Goal: Task Accomplishment & Management: Manage account settings

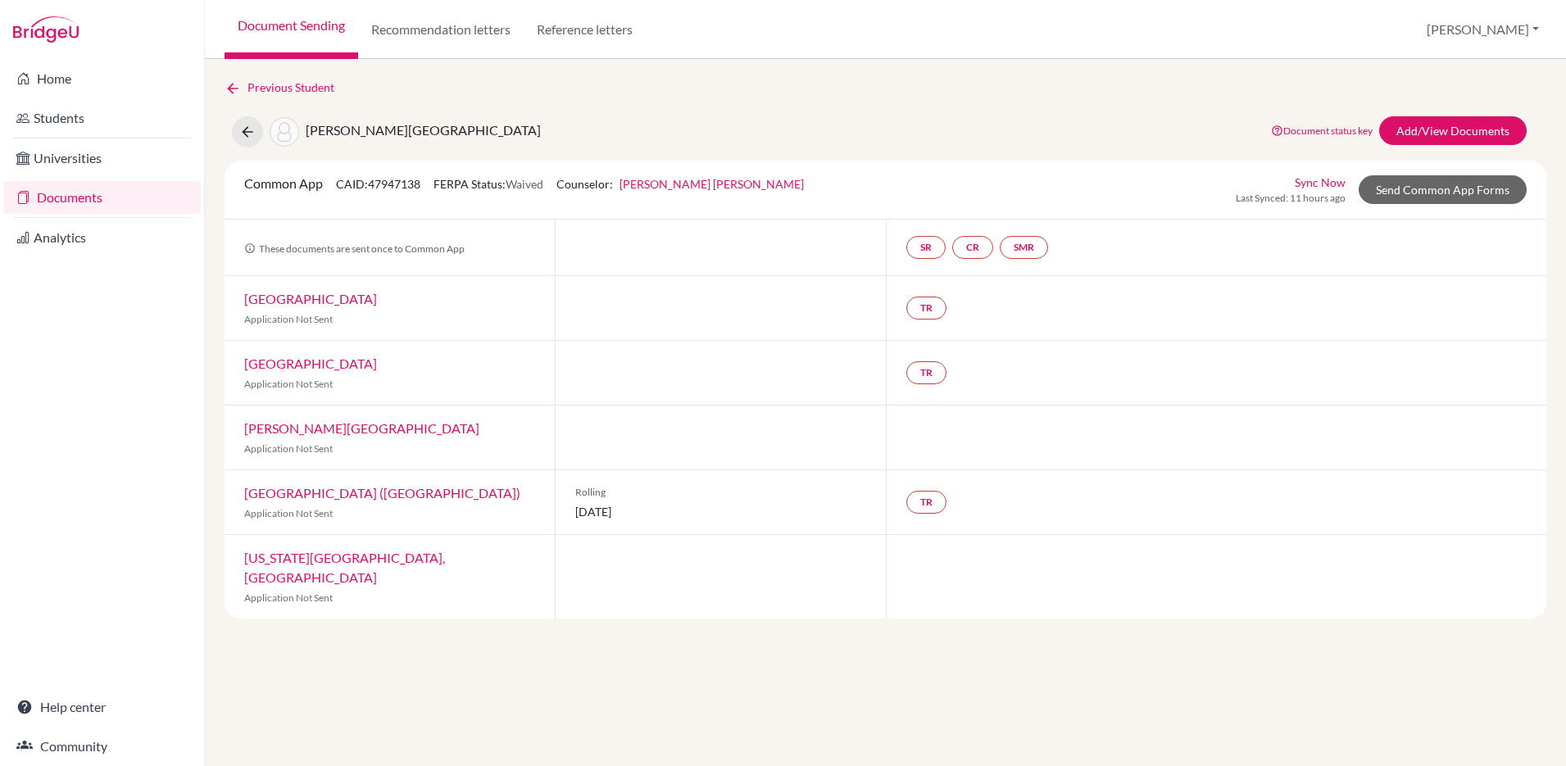
click at [88, 201] on link "Documents" at bounding box center [101, 197] width 197 height 33
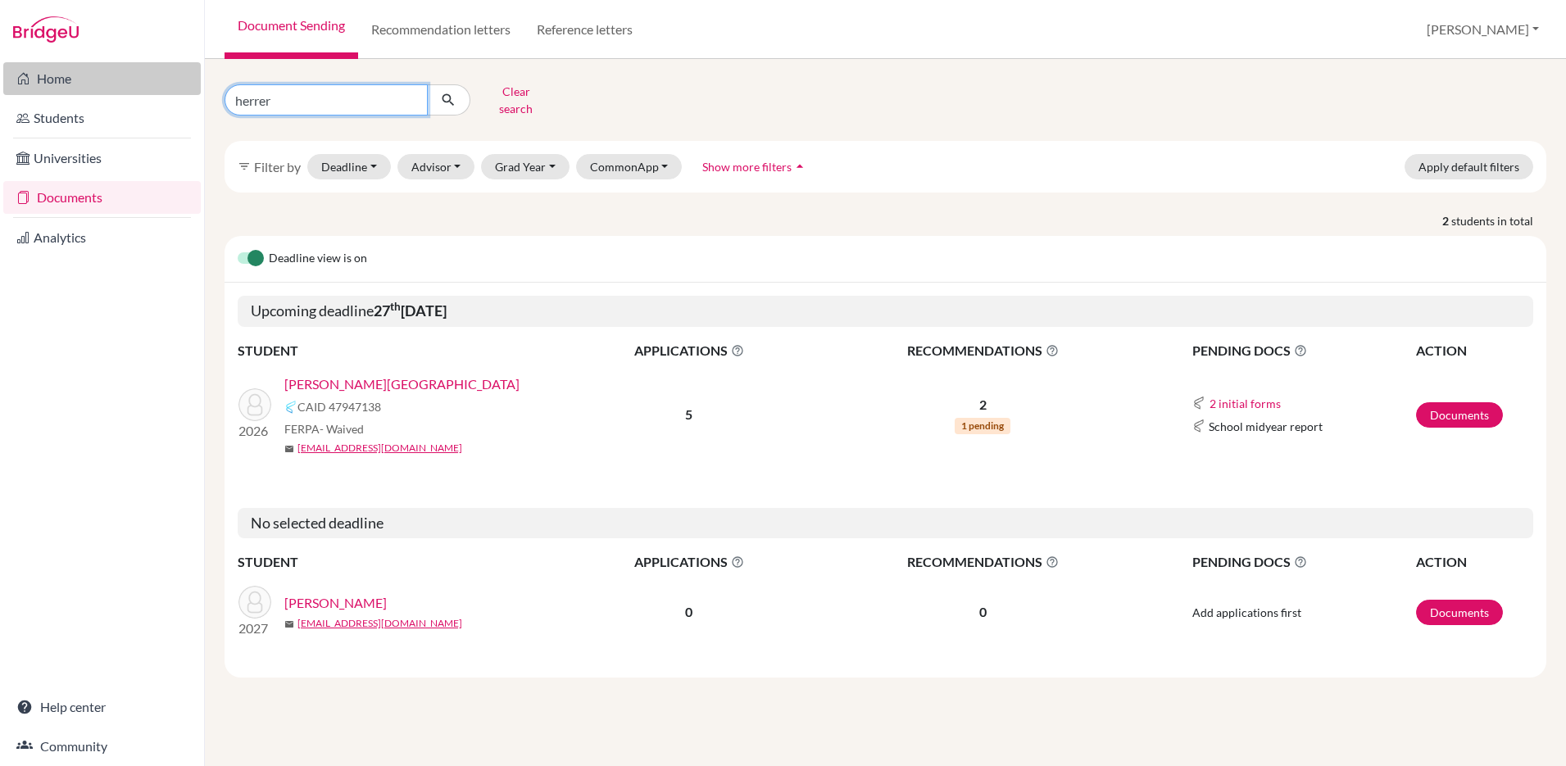
drag, startPoint x: 340, startPoint y: 93, endPoint x: 71, endPoint y: 79, distance: 269.1
click at [71, 79] on div "Home Students Universities Documents Analytics Help center Community Document S…" at bounding box center [783, 383] width 1566 height 766
type input "souza"
click button "submit" at bounding box center [448, 99] width 43 height 31
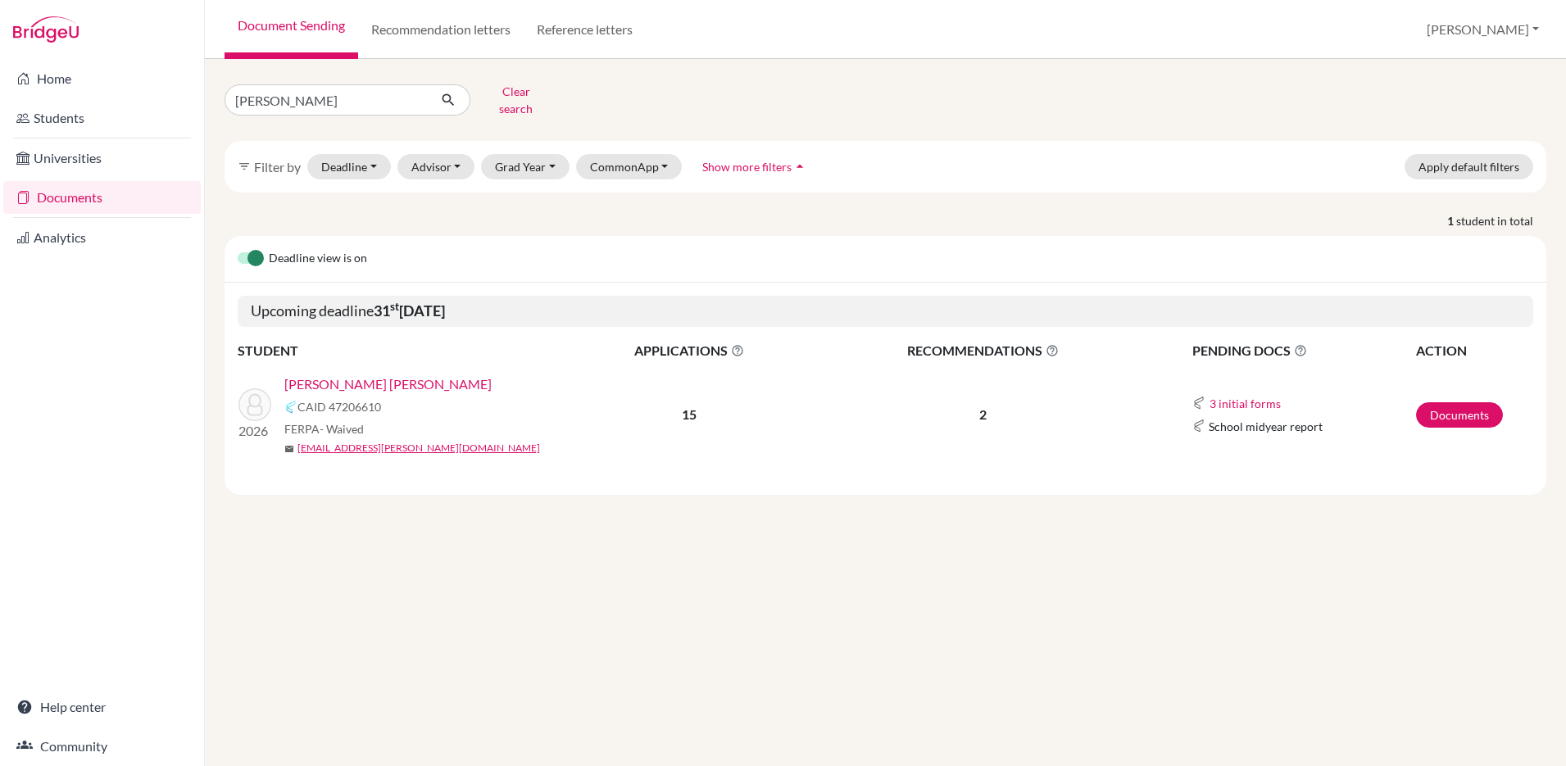
click at [347, 361] on td "2026 Souza Rodriguez, Mateo CAID 47206610 FERPA - Waived mail m_souza-rodriguez…" at bounding box center [402, 414] width 328 height 107
click at [388, 374] on link "Souza Rodriguez, Mateo" at bounding box center [387, 384] width 207 height 20
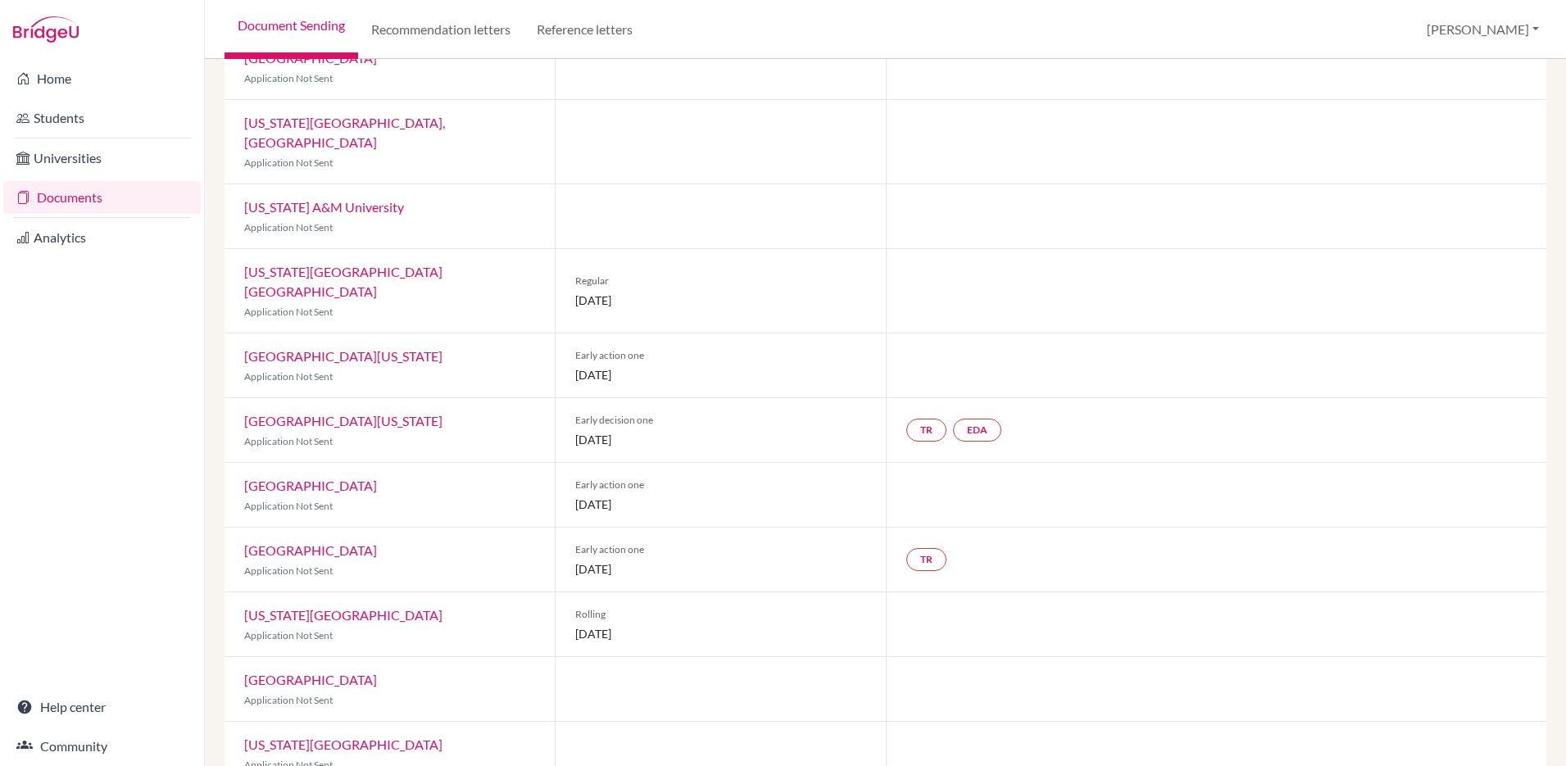
scroll to position [482, 0]
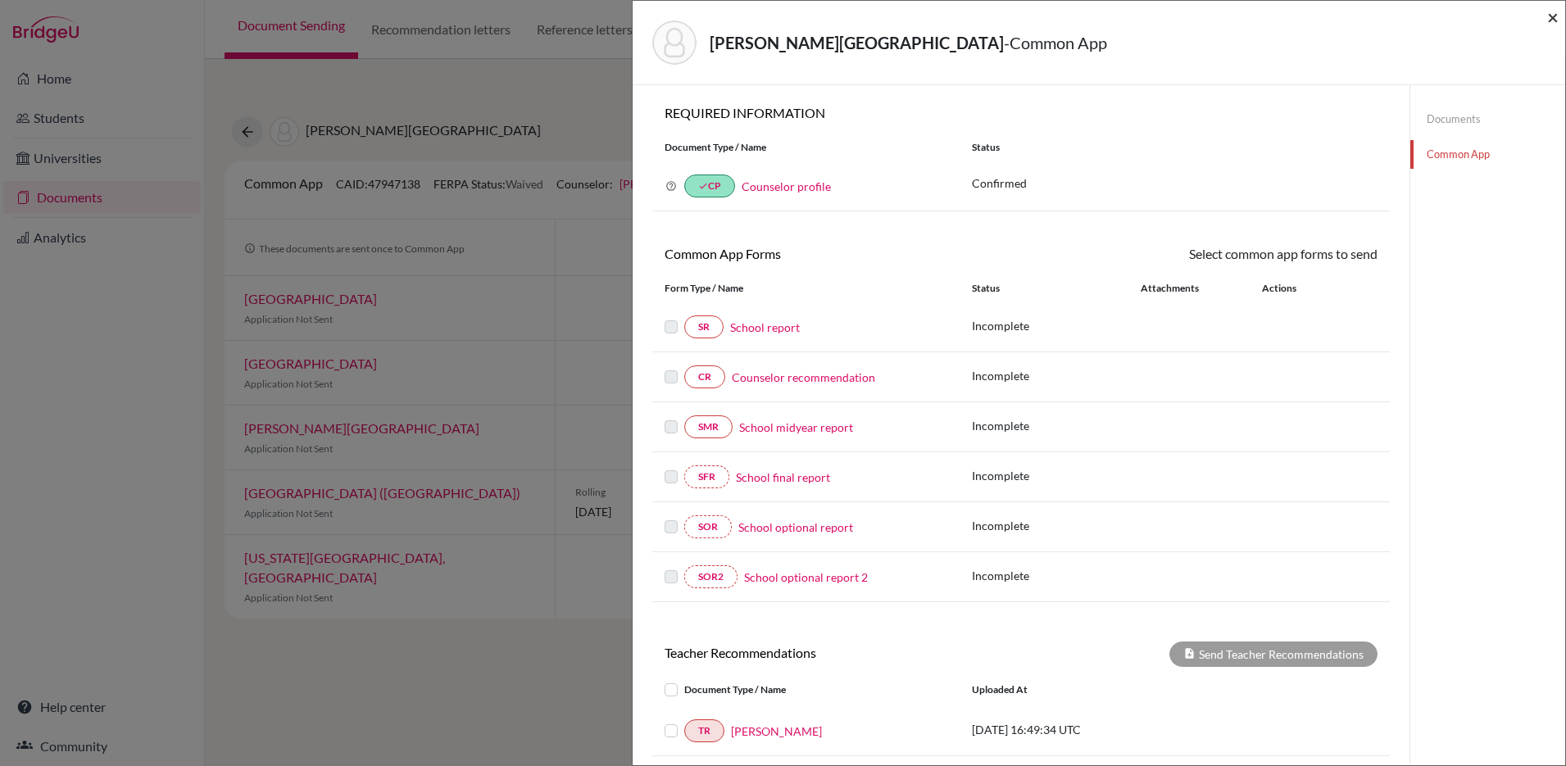
click at [1553, 13] on span "×" at bounding box center [1552, 17] width 11 height 24
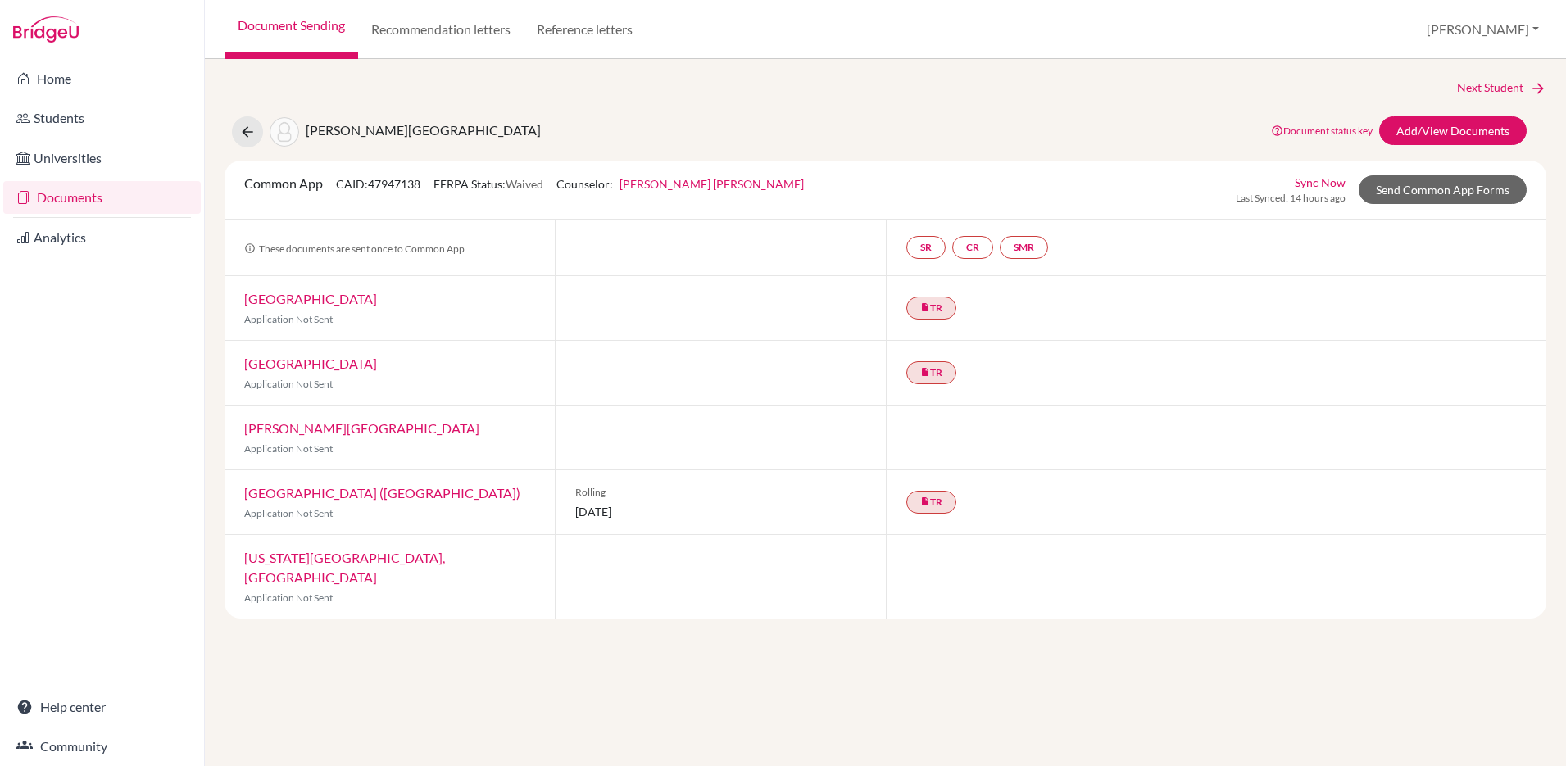
click at [66, 211] on link "Documents" at bounding box center [101, 197] width 197 height 33
click at [84, 193] on link "Documents" at bounding box center [101, 197] width 197 height 33
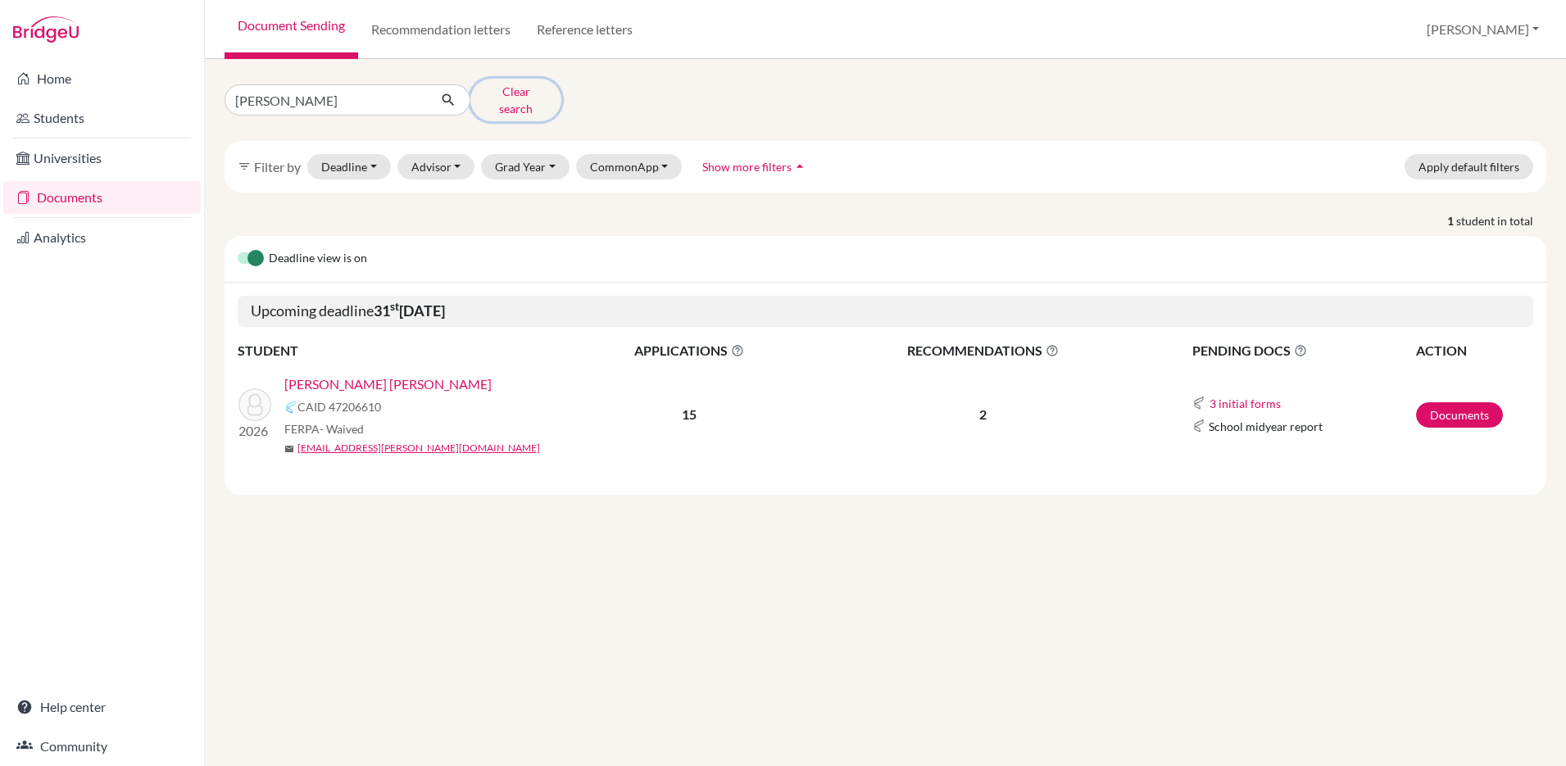
click at [523, 95] on button "Clear search" at bounding box center [515, 100] width 91 height 43
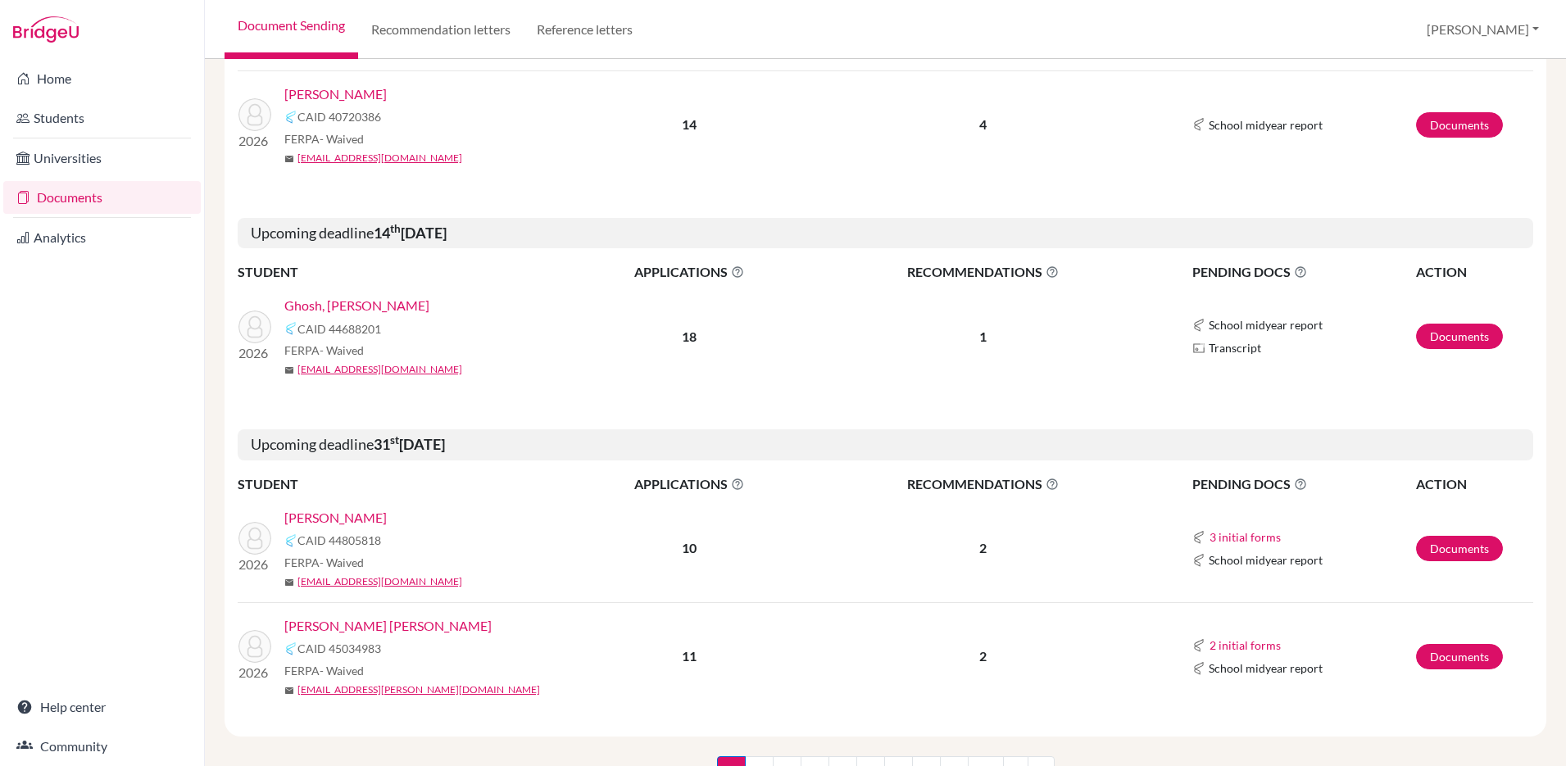
scroll to position [2083, 0]
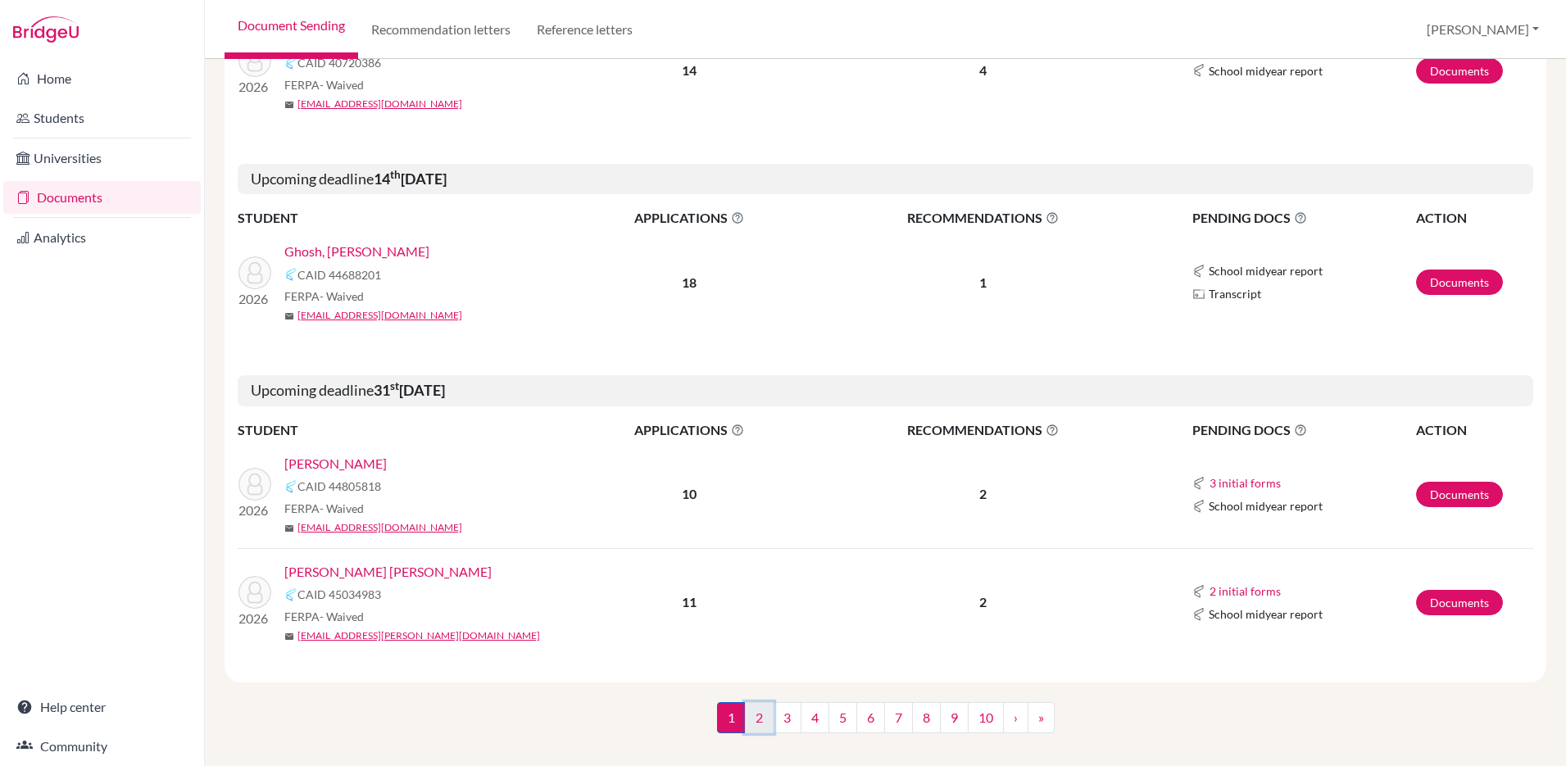
click at [755, 704] on link "2" at bounding box center [759, 717] width 29 height 31
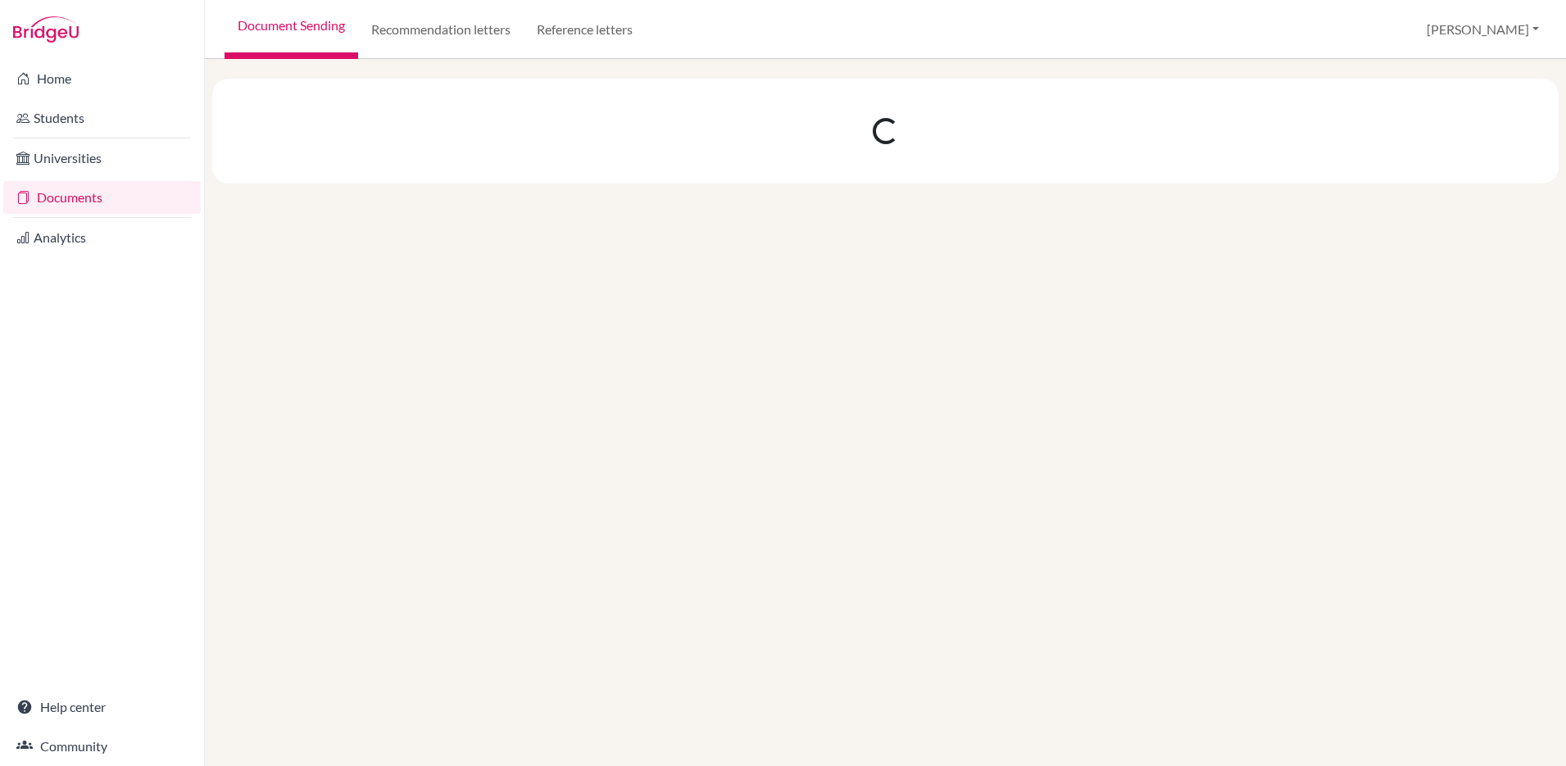
scroll to position [0, 0]
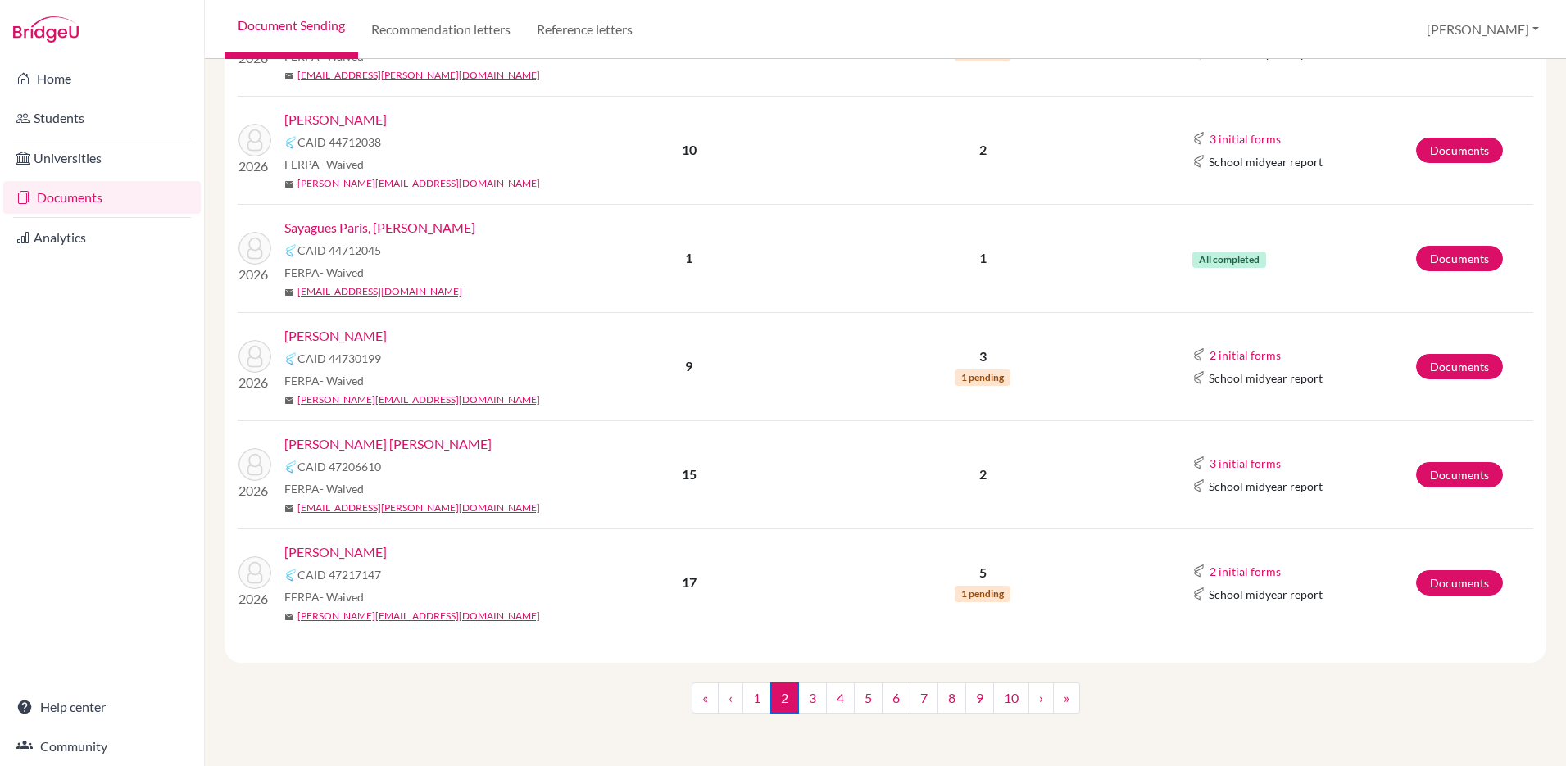
scroll to position [1873, 0]
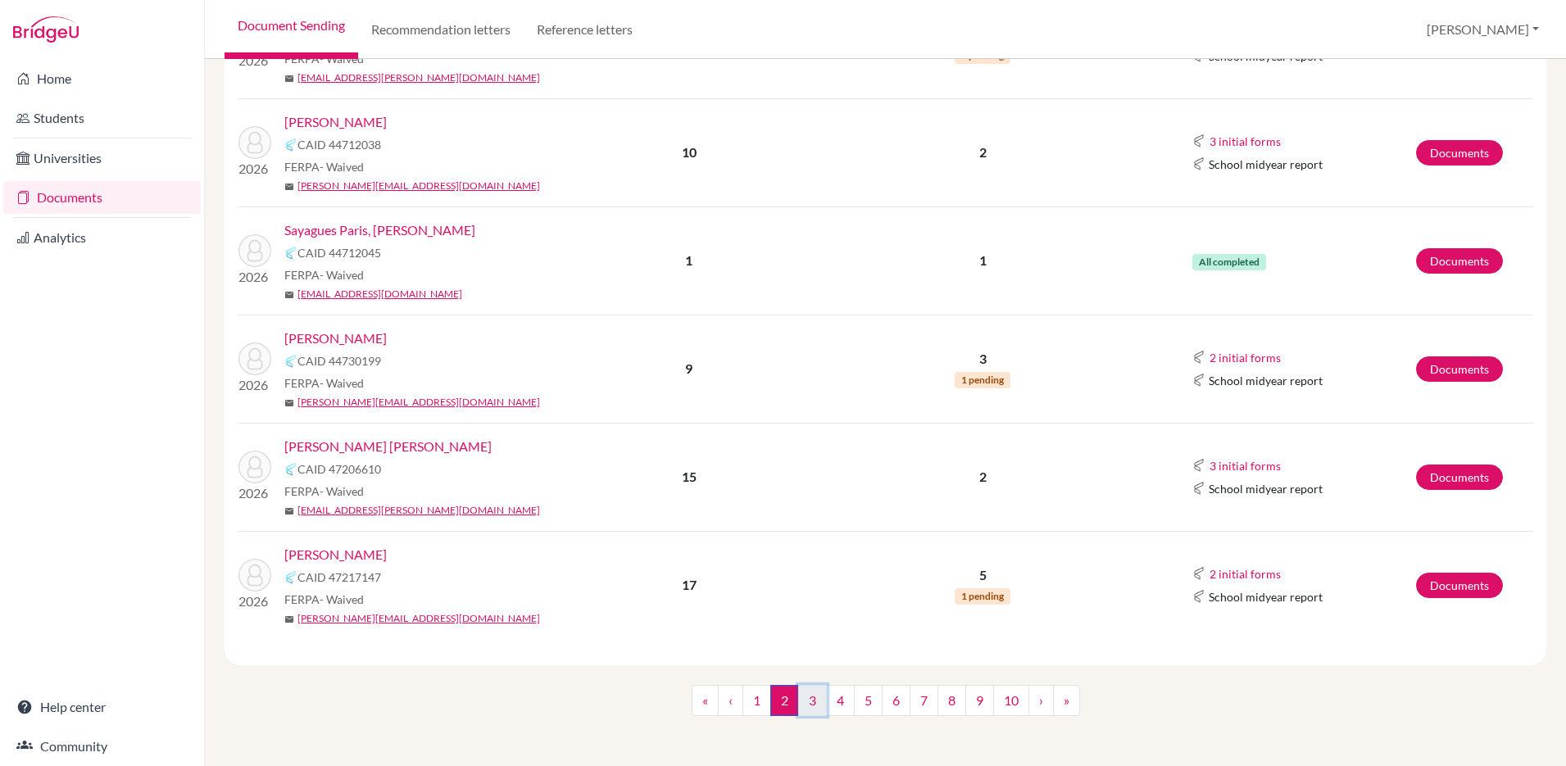
click at [811, 701] on link "3" at bounding box center [812, 700] width 29 height 31
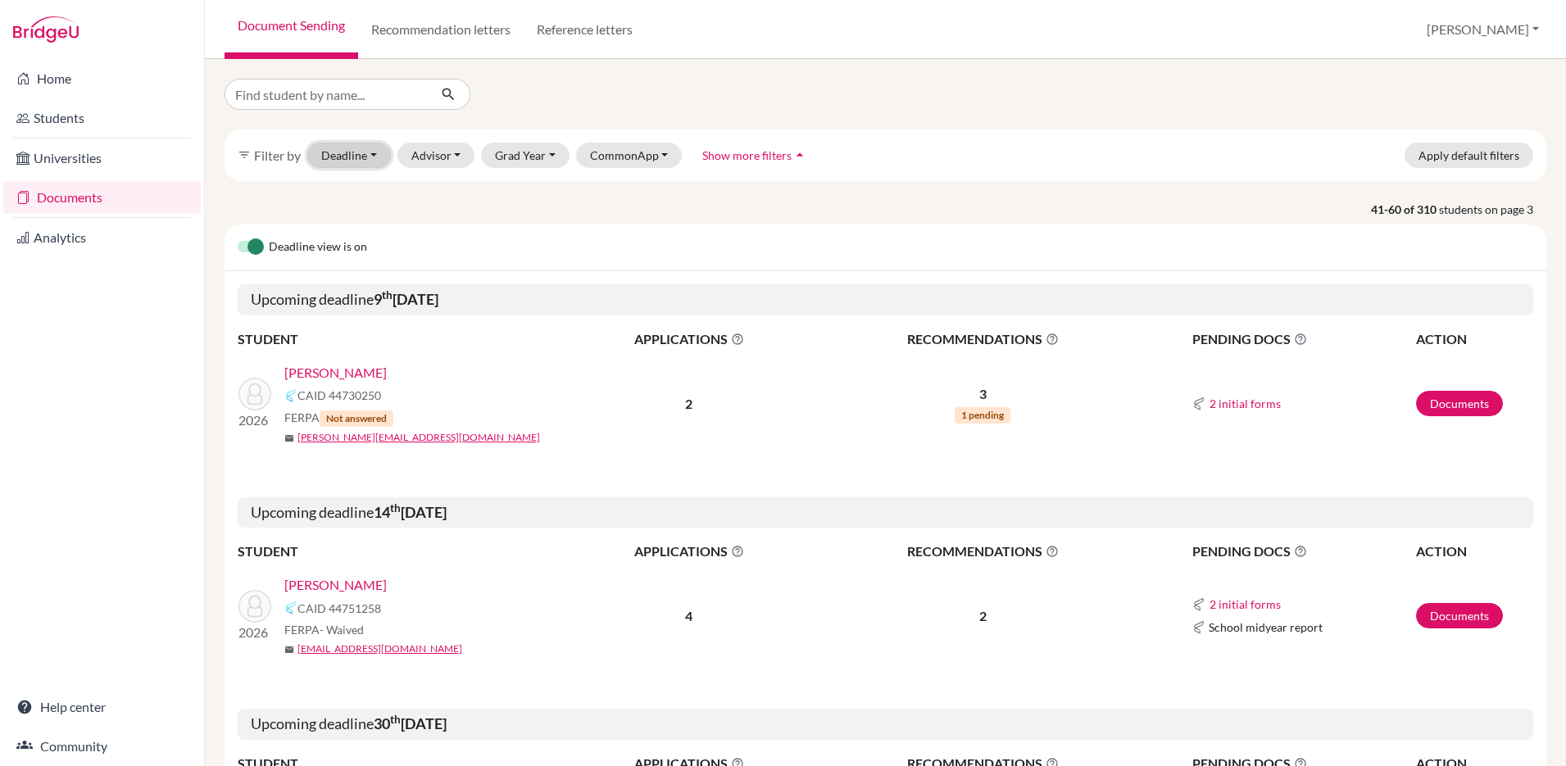
click at [358, 159] on button "Deadline - Select a date range Or double click for a single date selection Toda…" at bounding box center [349, 155] width 84 height 25
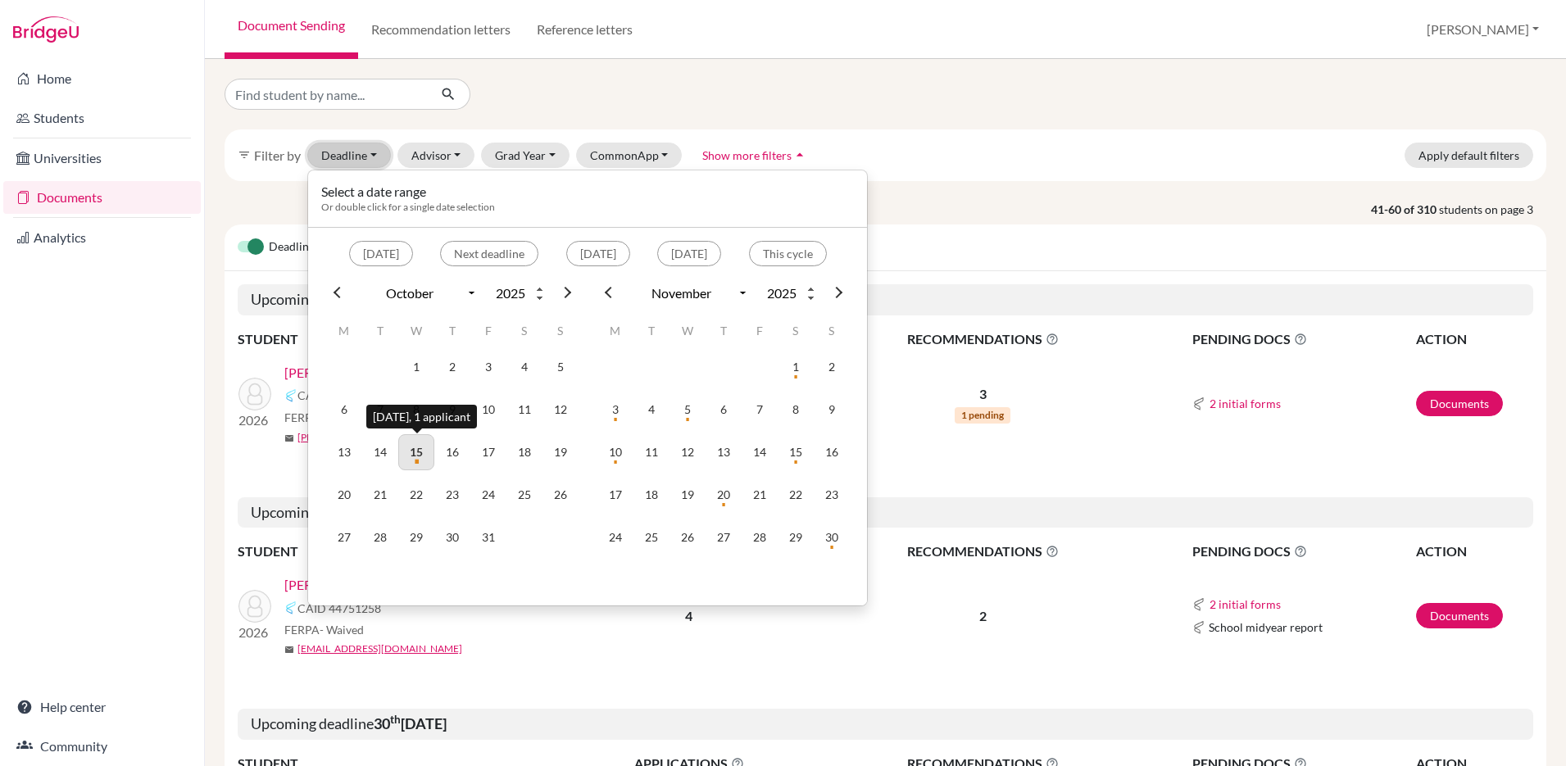
click at [409, 456] on td "15" at bounding box center [416, 452] width 36 height 36
click at [416, 452] on td "15" at bounding box center [416, 452] width 36 height 36
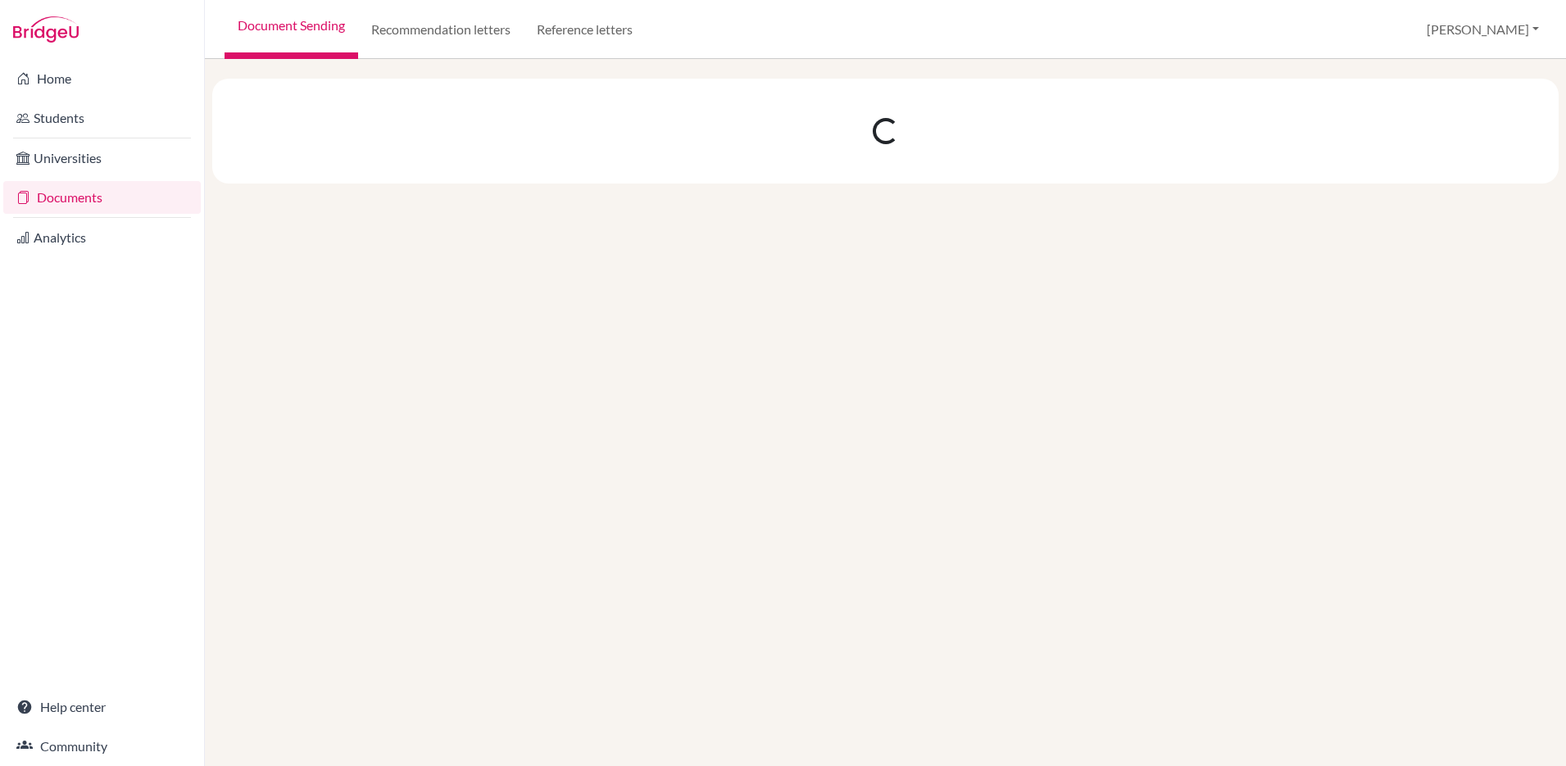
click at [415, 453] on div at bounding box center [885, 412] width 1361 height 707
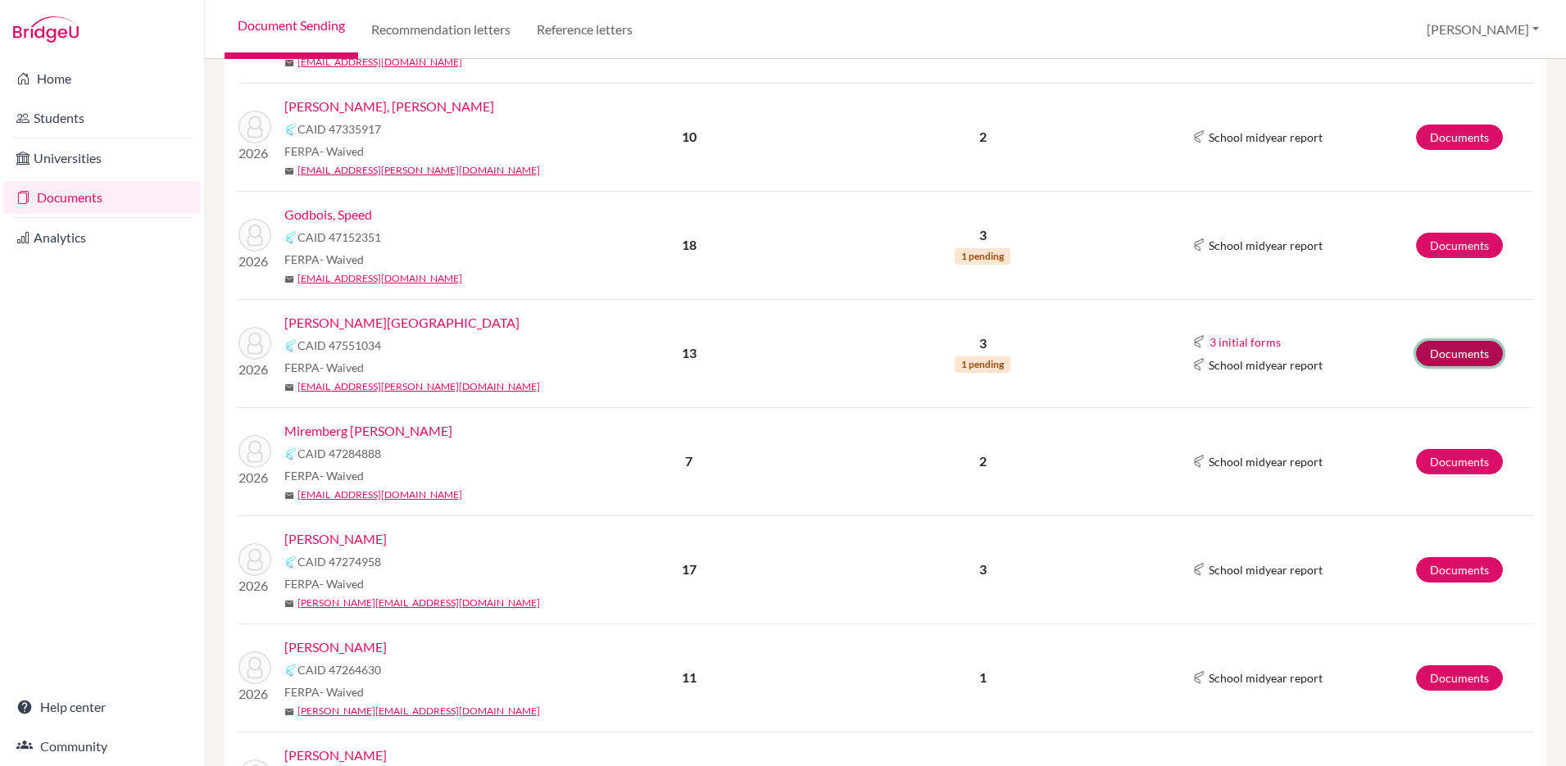
scroll to position [882, 0]
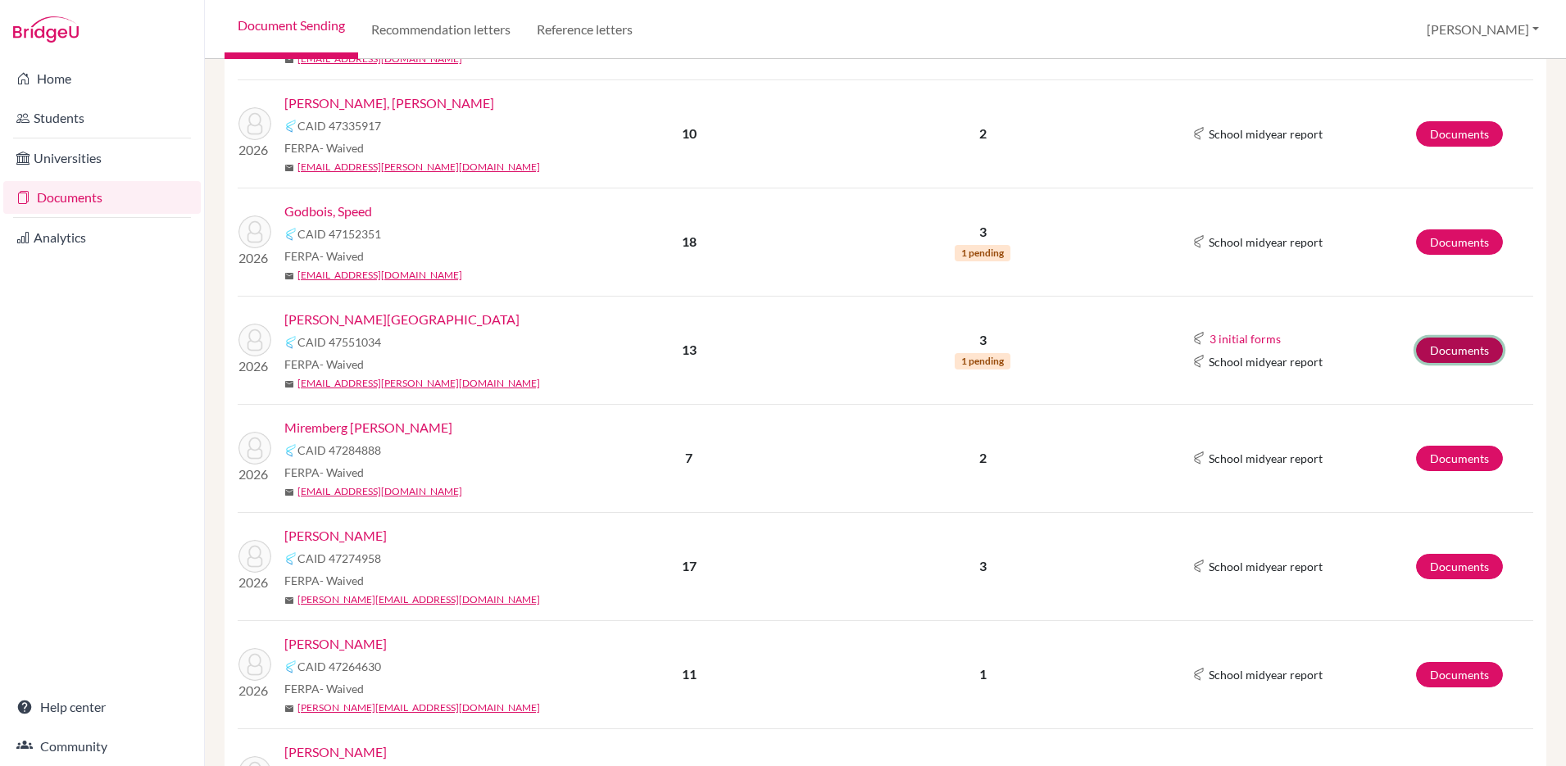
click at [1444, 338] on link "Documents" at bounding box center [1459, 350] width 87 height 25
